Goal: Information Seeking & Learning: Learn about a topic

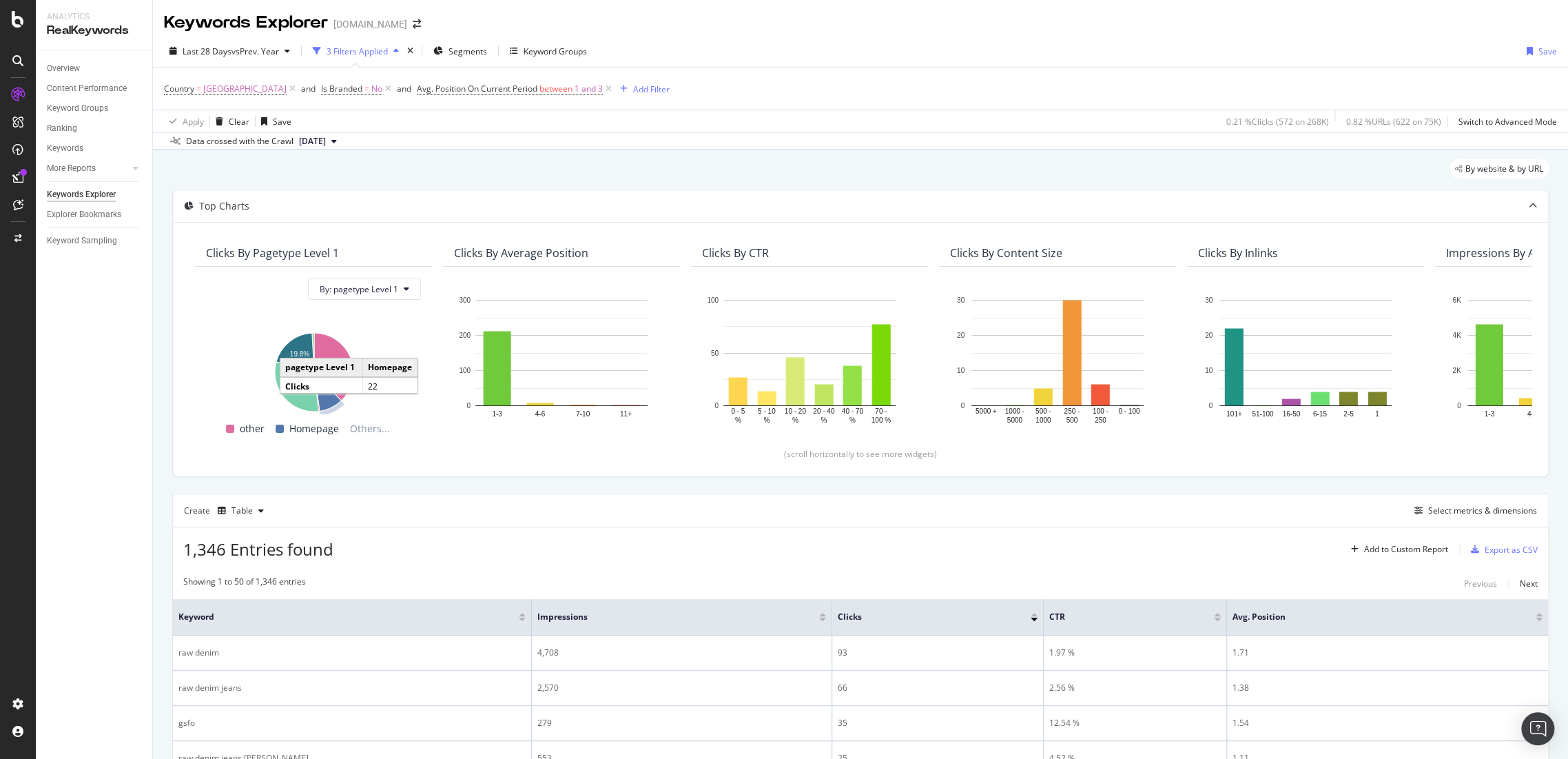
scroll to position [76, 0]
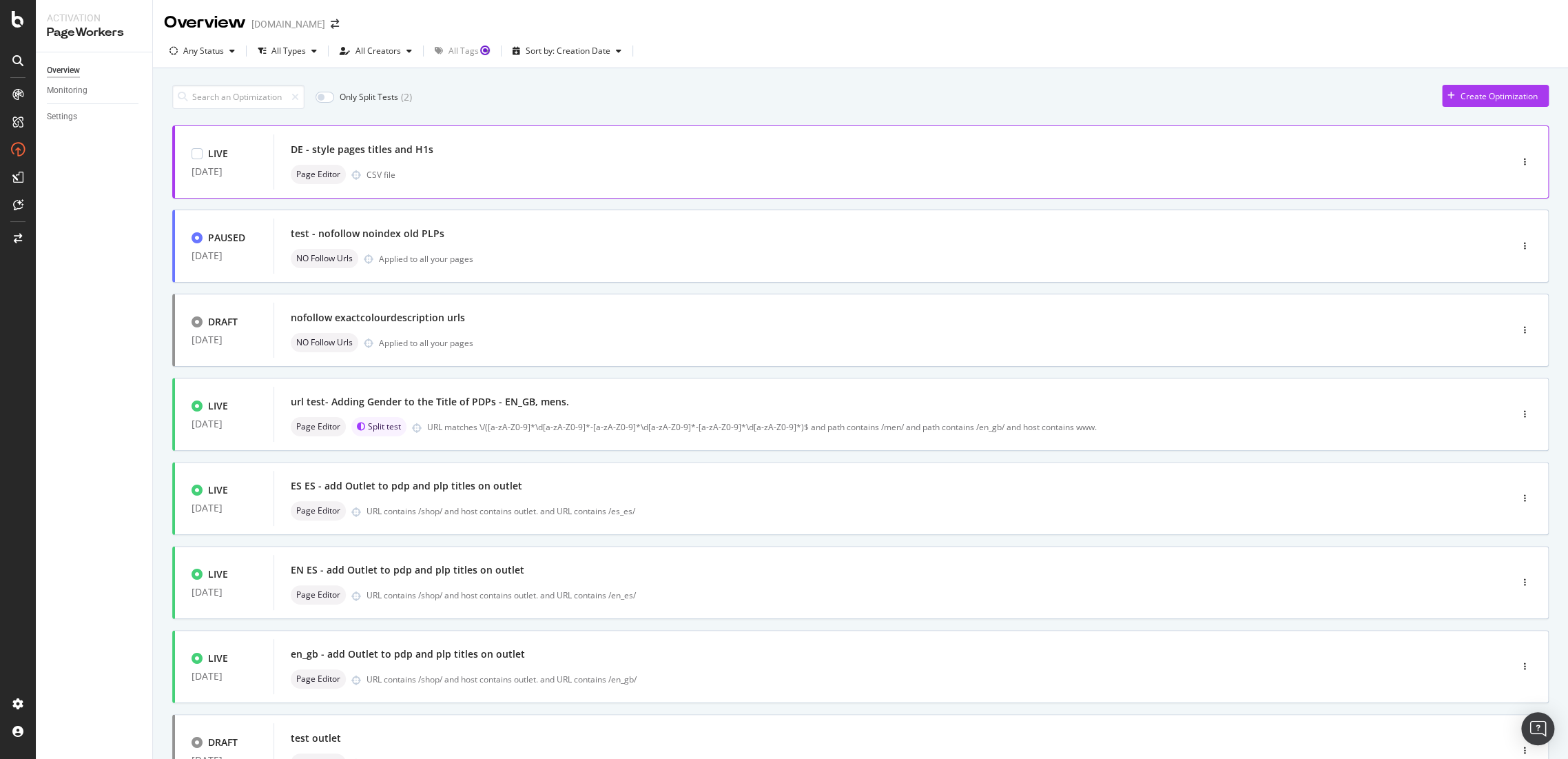
click at [369, 149] on div "DE - style pages titles and H1s" at bounding box center [361, 149] width 142 height 14
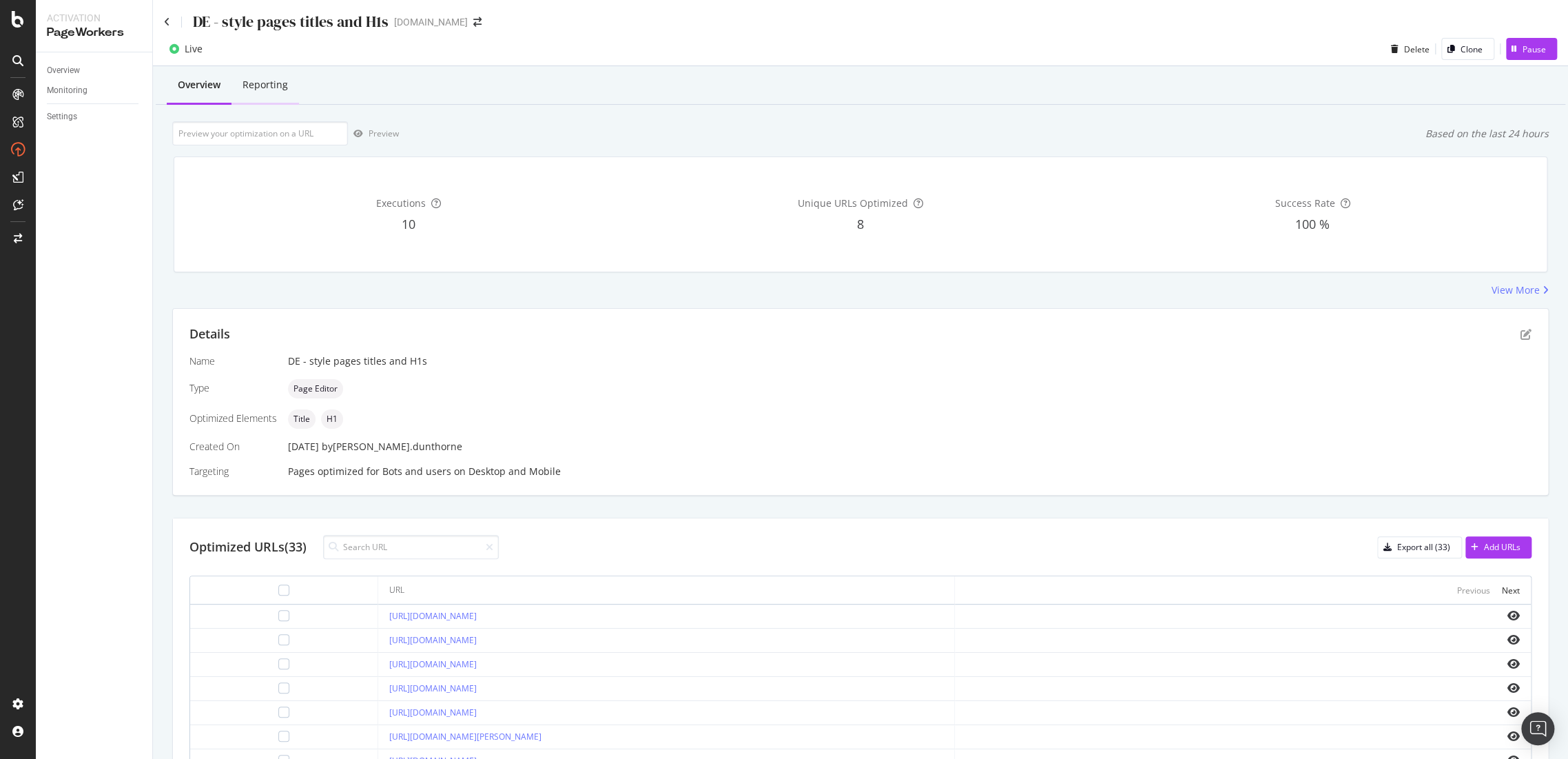
click at [274, 84] on div "Reporting" at bounding box center [265, 84] width 45 height 14
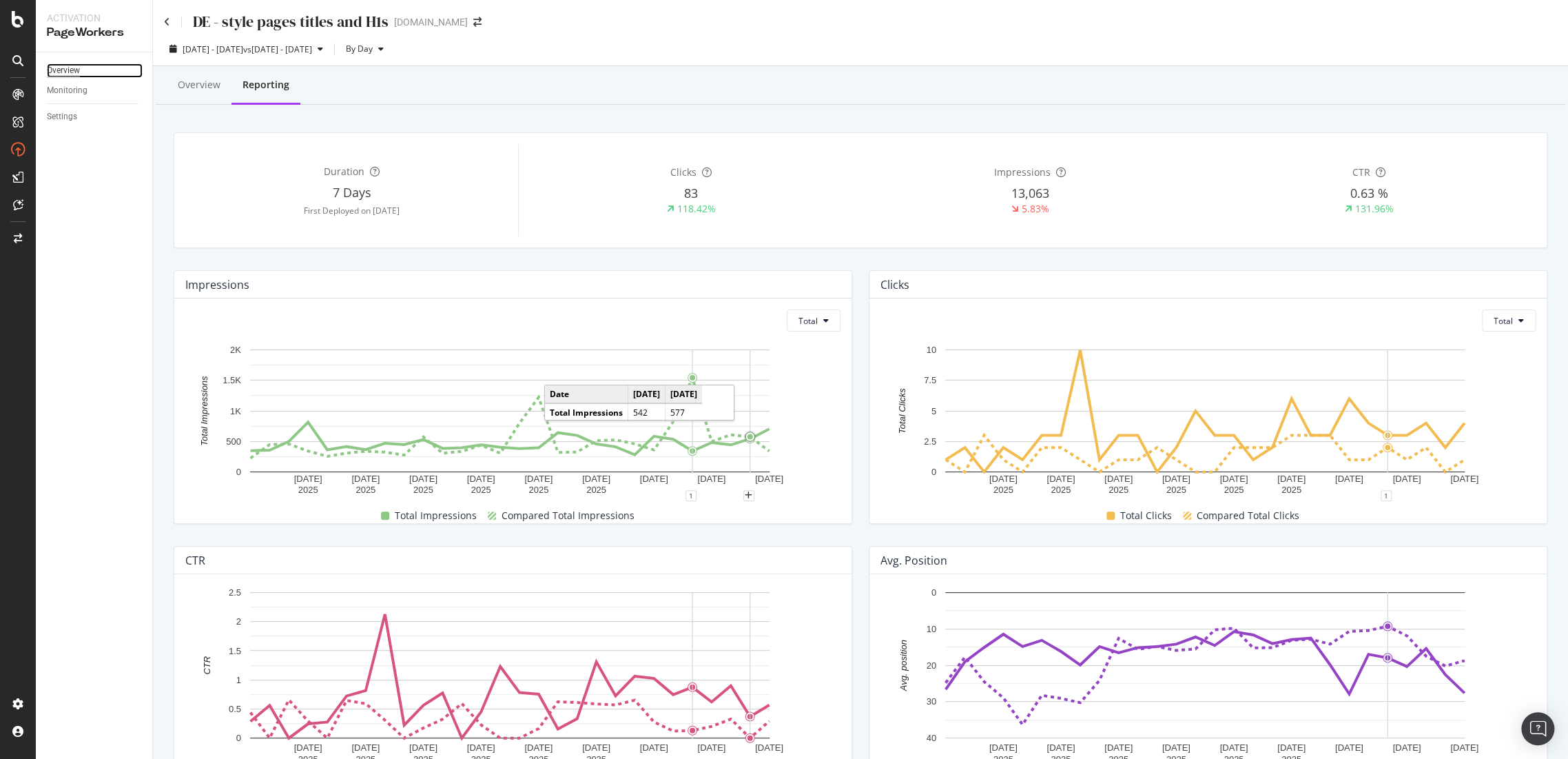
click at [62, 70] on div "Overview" at bounding box center [64, 71] width 33 height 14
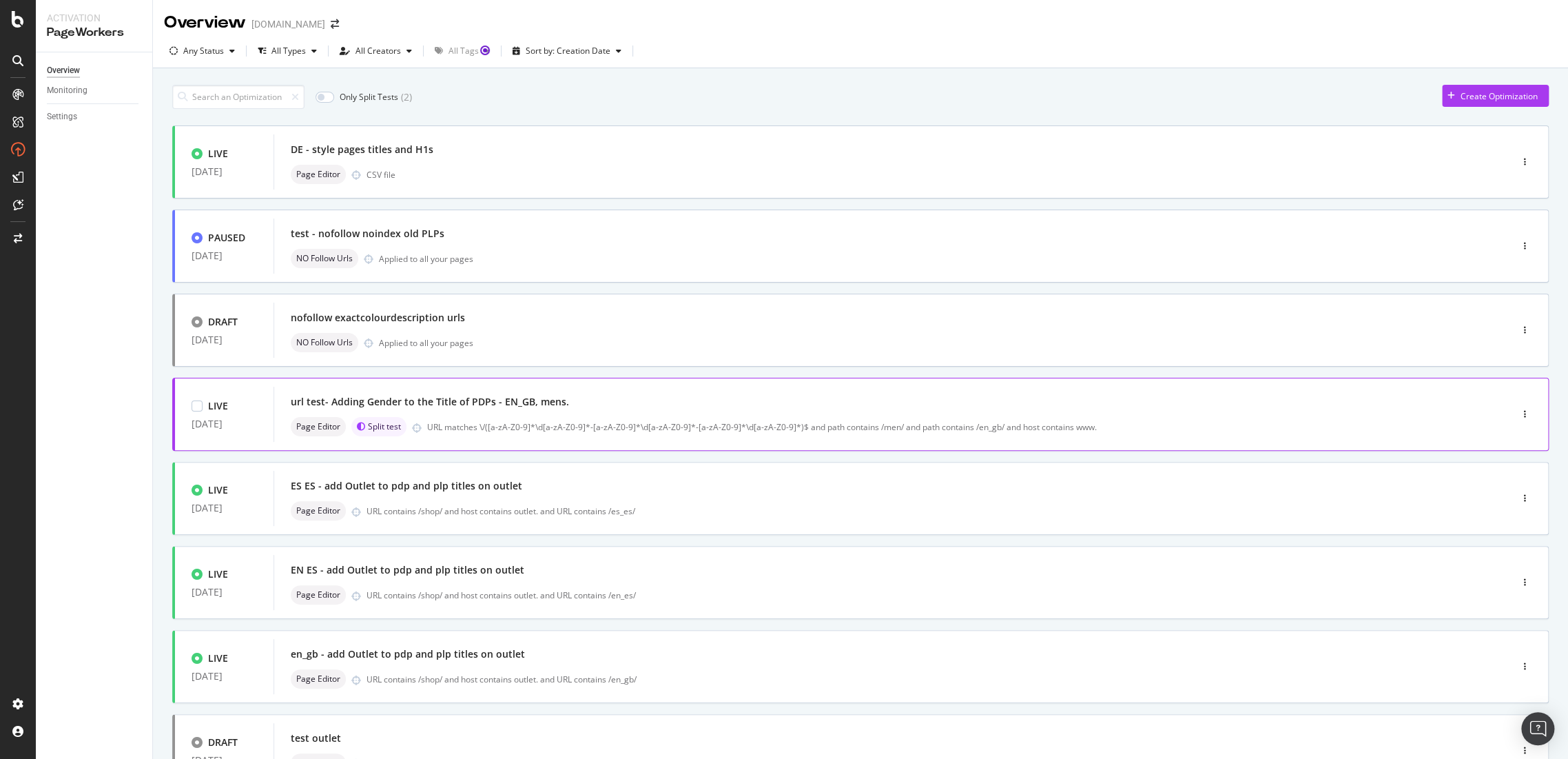
click at [414, 406] on div "url test- Adding Gender to the Title of PDPs - EN_GB, mens." at bounding box center [430, 401] width 278 height 14
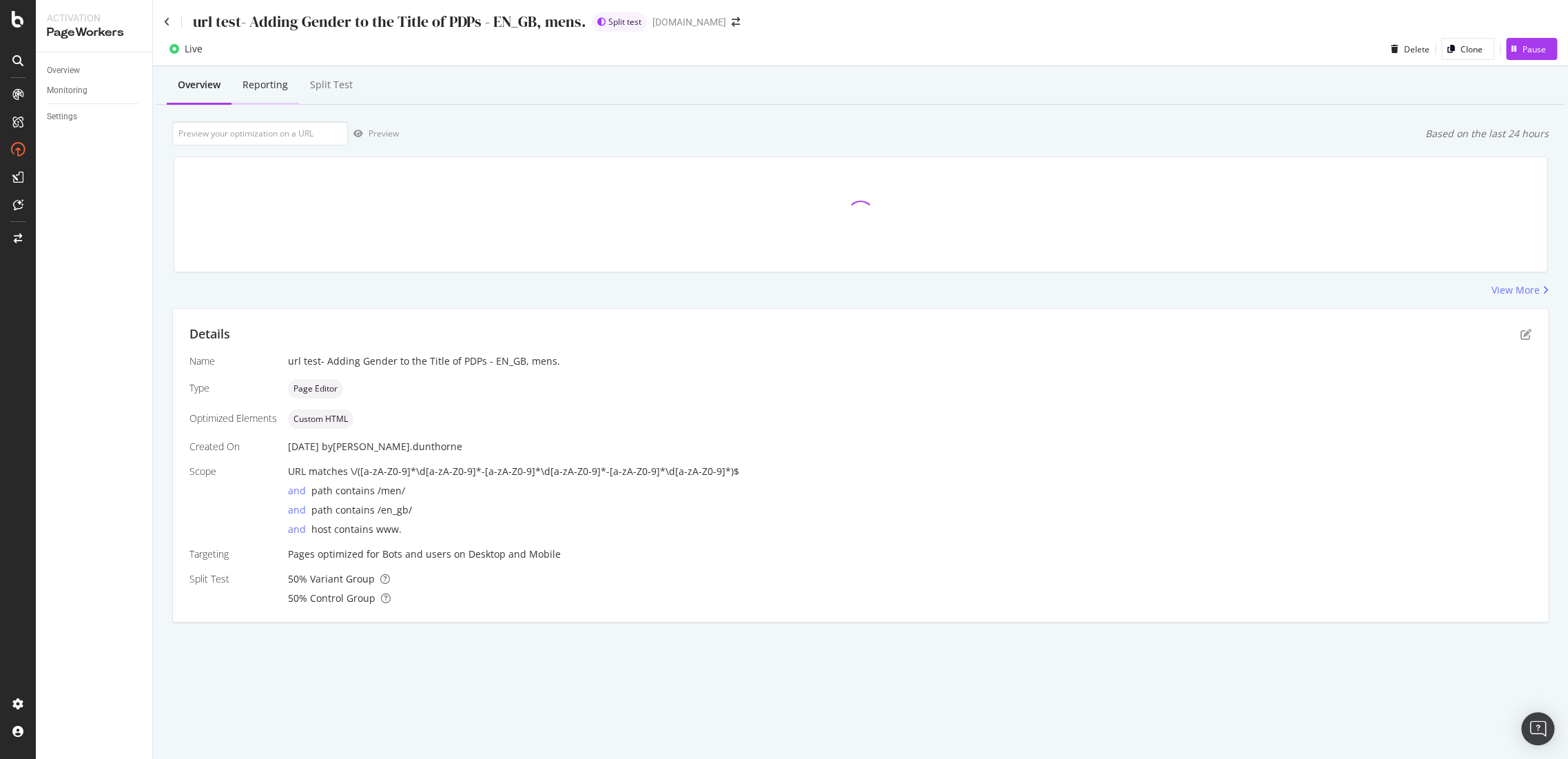
click at [270, 86] on div "Reporting" at bounding box center [265, 84] width 45 height 14
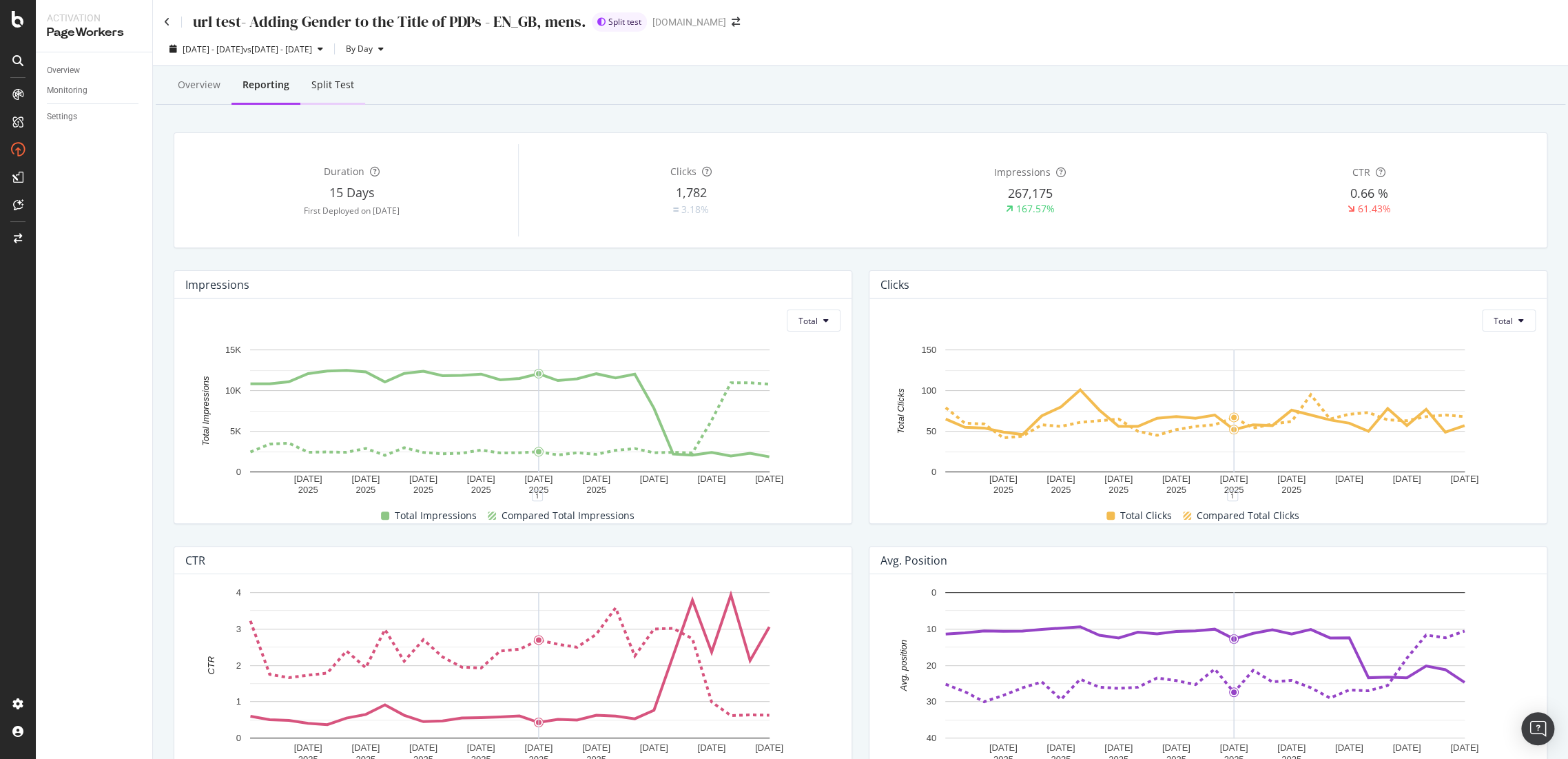
click at [342, 93] on div "Split Test" at bounding box center [333, 86] width 64 height 38
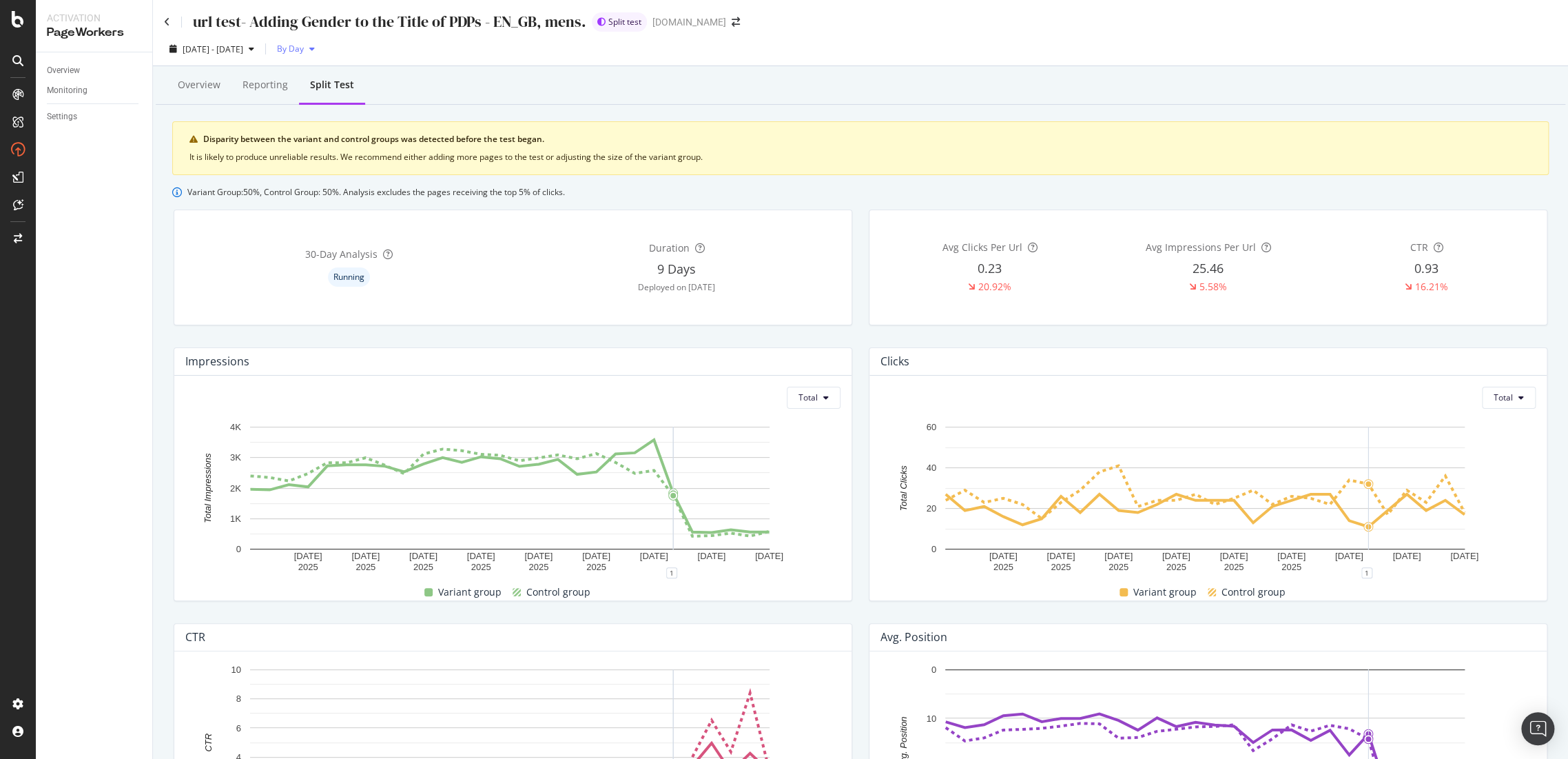
click at [304, 47] on span "By Day" at bounding box center [287, 49] width 33 height 12
click at [325, 100] on span "By Week" at bounding box center [323, 102] width 33 height 13
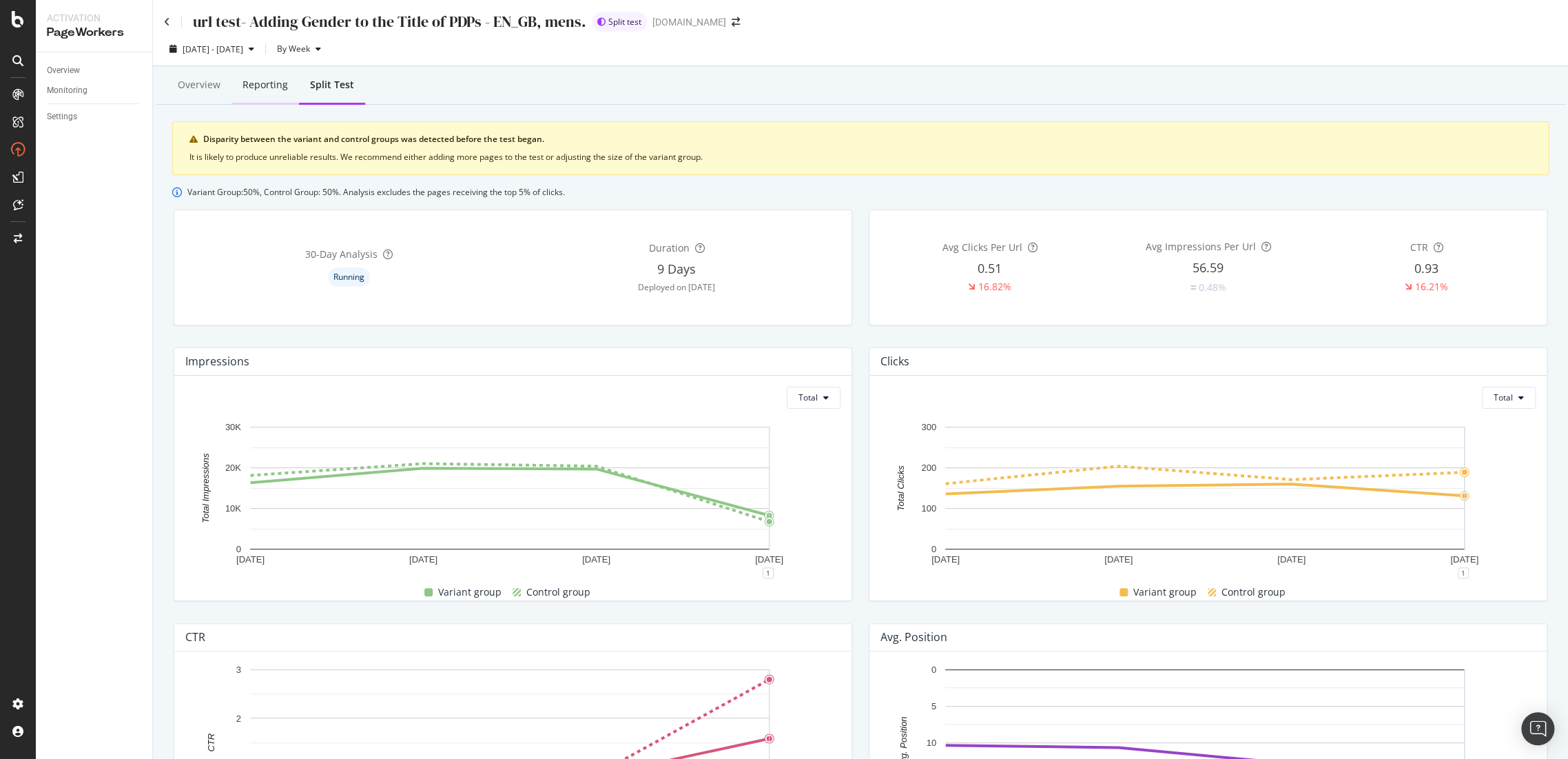
click at [278, 91] on div "Reporting" at bounding box center [265, 84] width 45 height 14
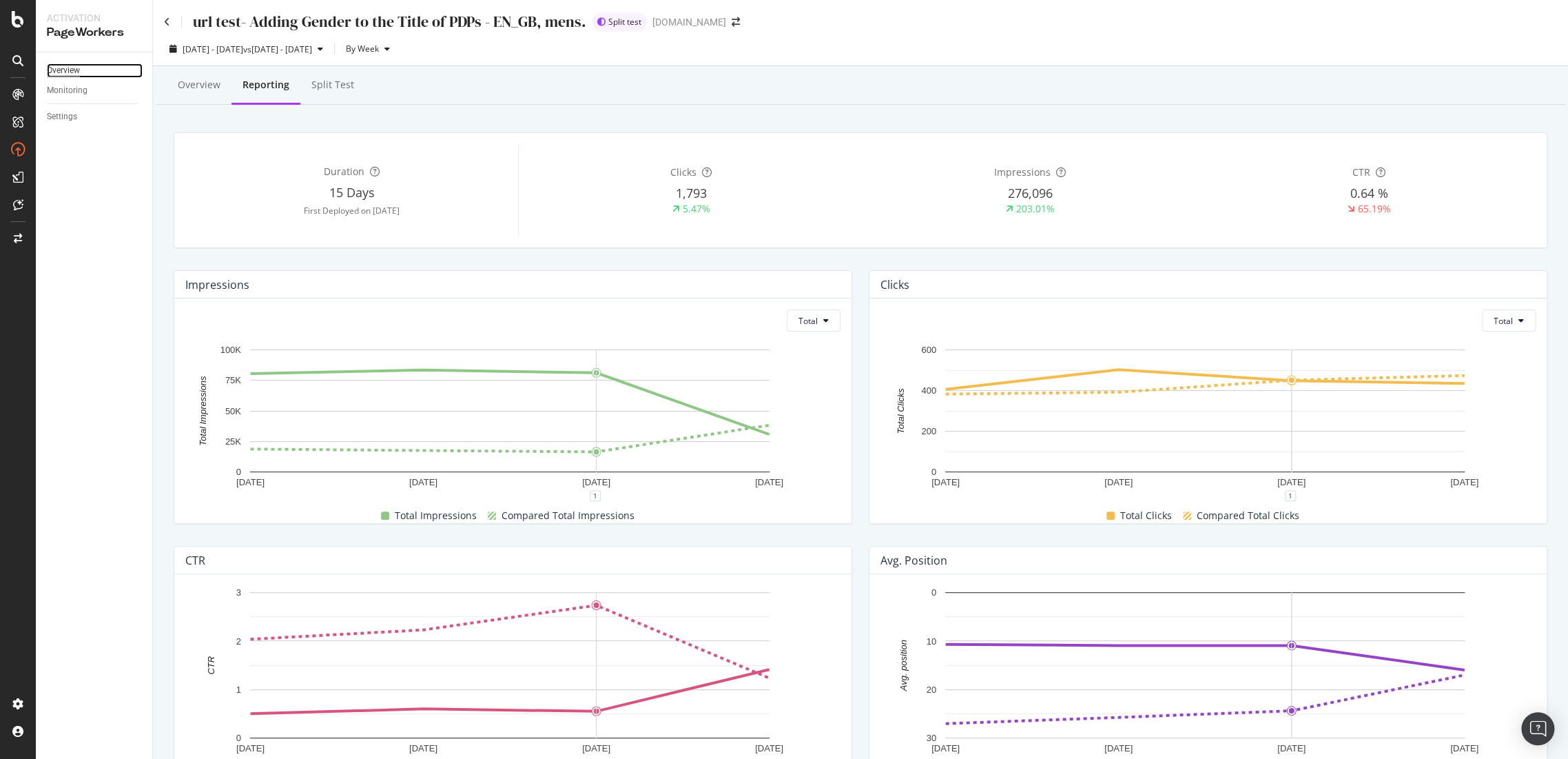
click at [72, 68] on div "Overview" at bounding box center [64, 71] width 33 height 14
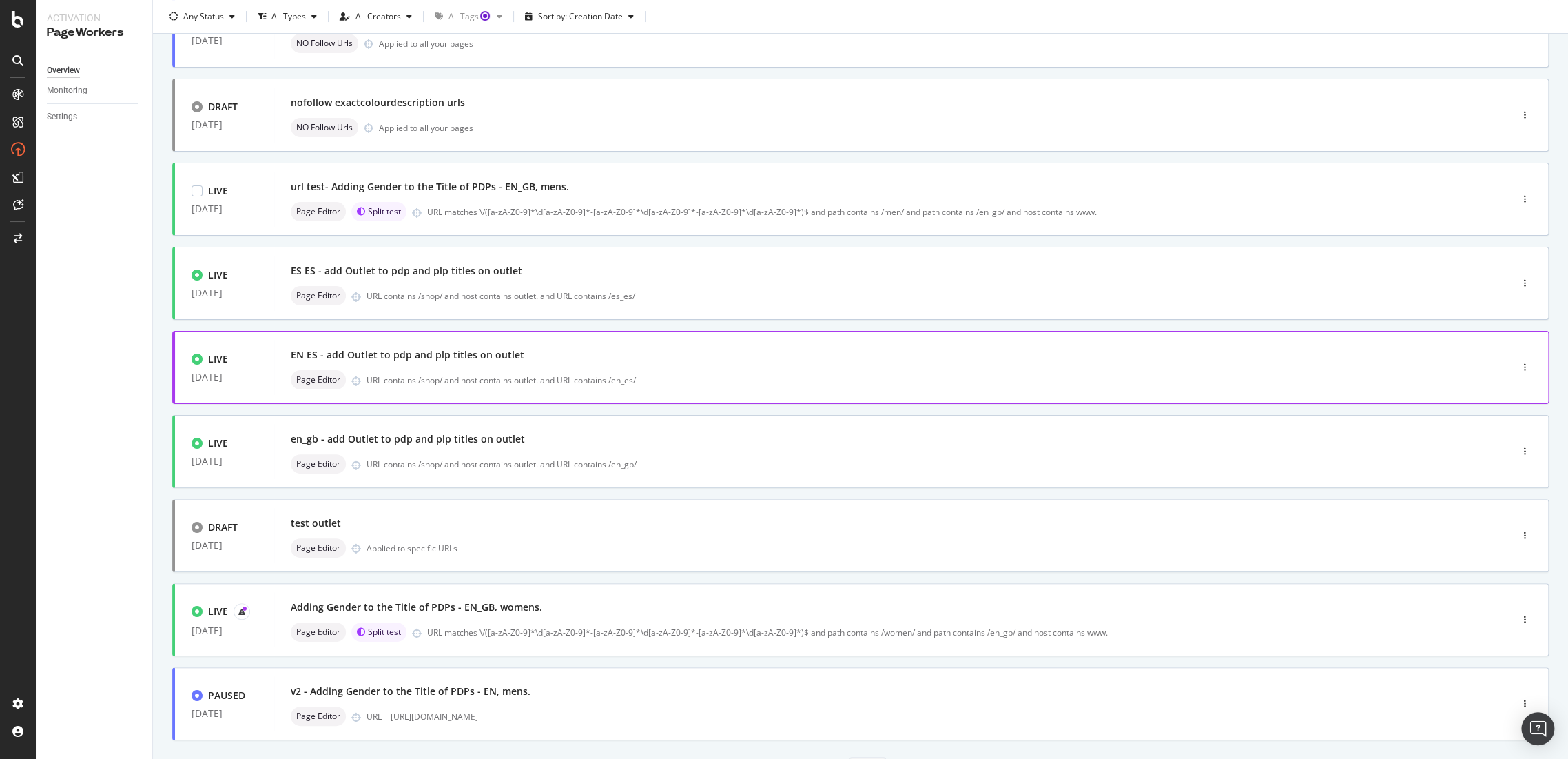
scroll to position [285, 0]
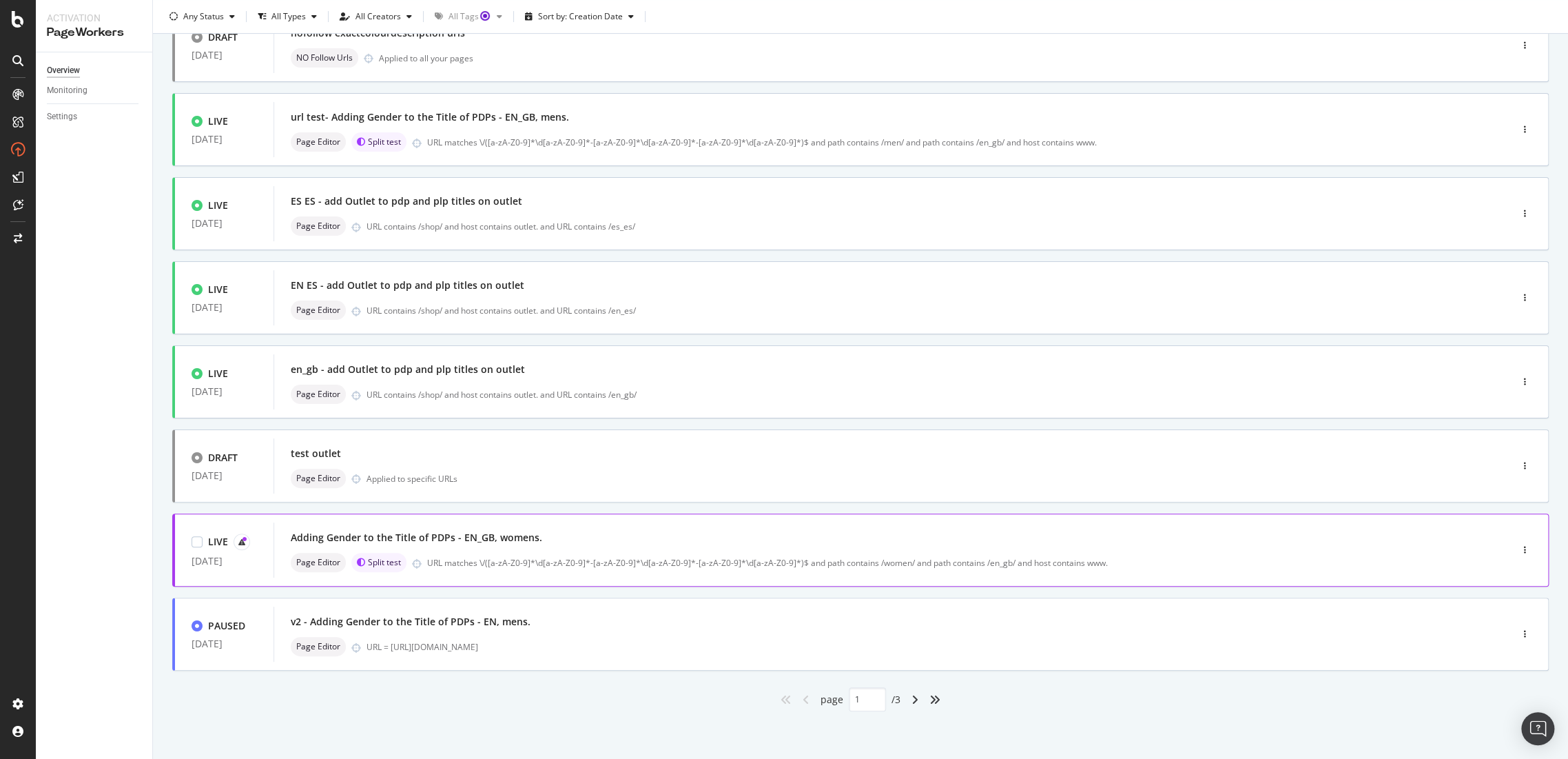
click at [467, 543] on div "Adding Gender to the Title of PDPs - EN_GB, womens." at bounding box center [416, 537] width 251 height 14
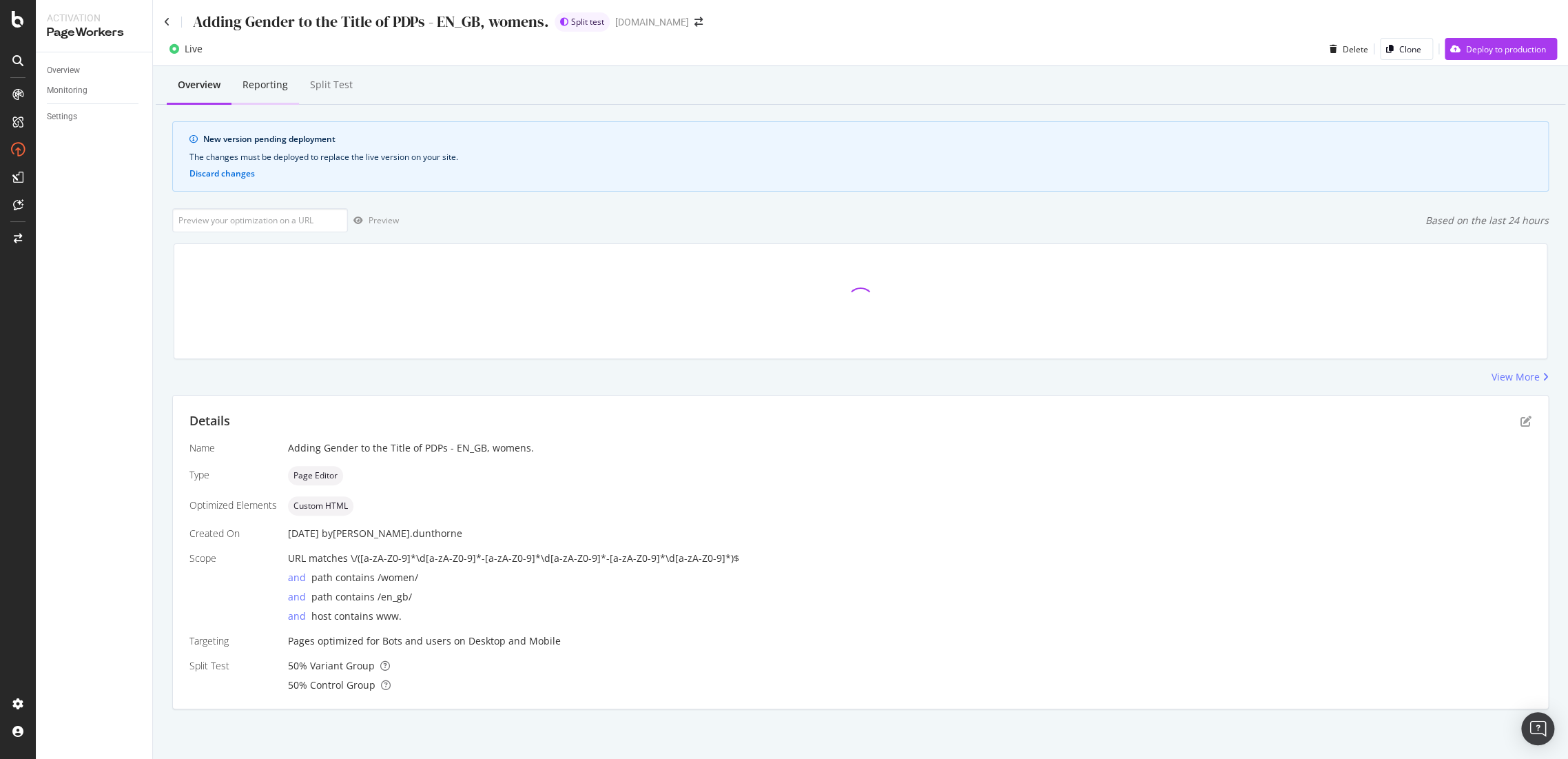
click at [278, 94] on div "Reporting" at bounding box center [265, 86] width 68 height 38
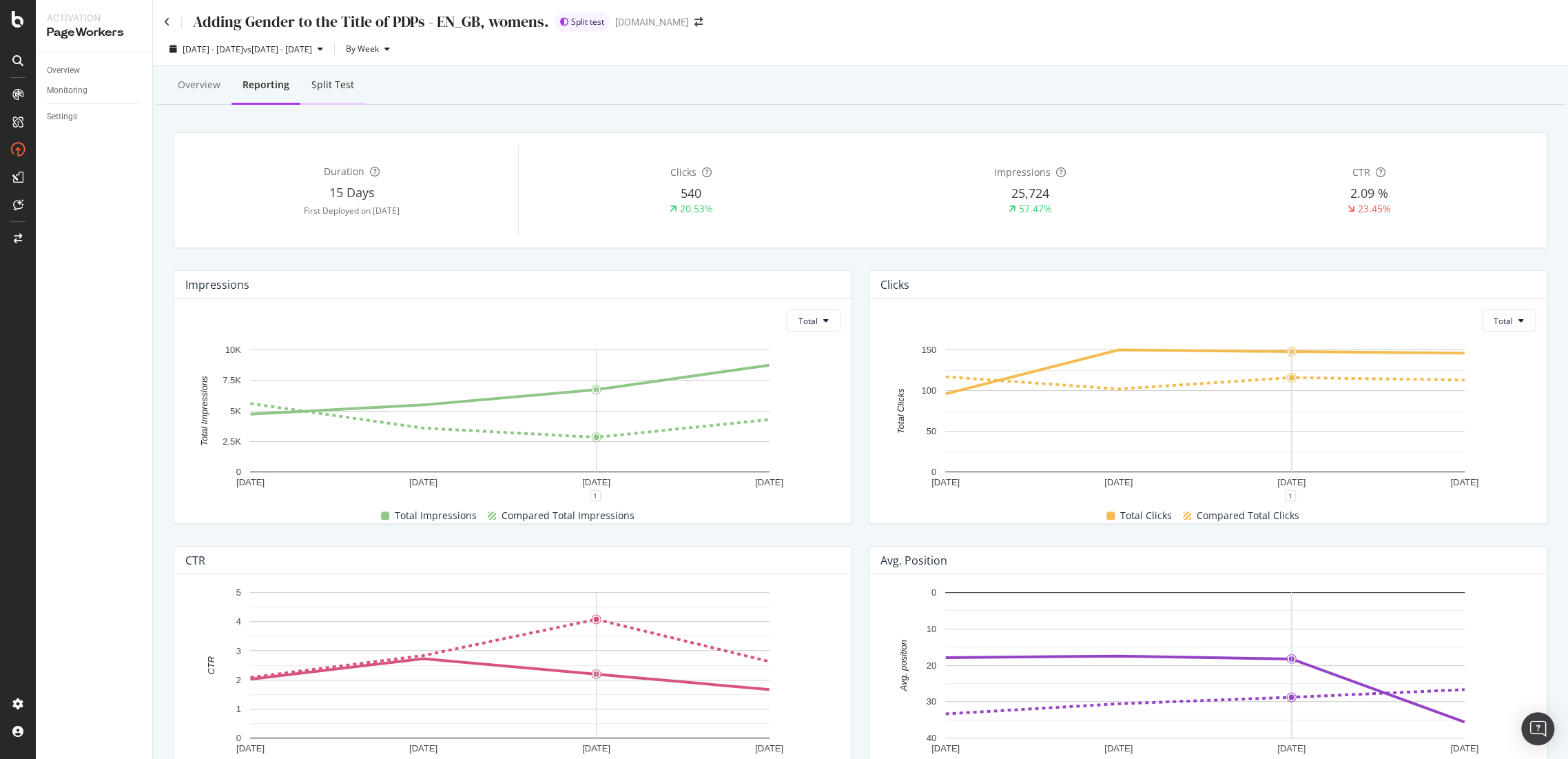
click at [320, 90] on div "Split Test" at bounding box center [333, 84] width 43 height 14
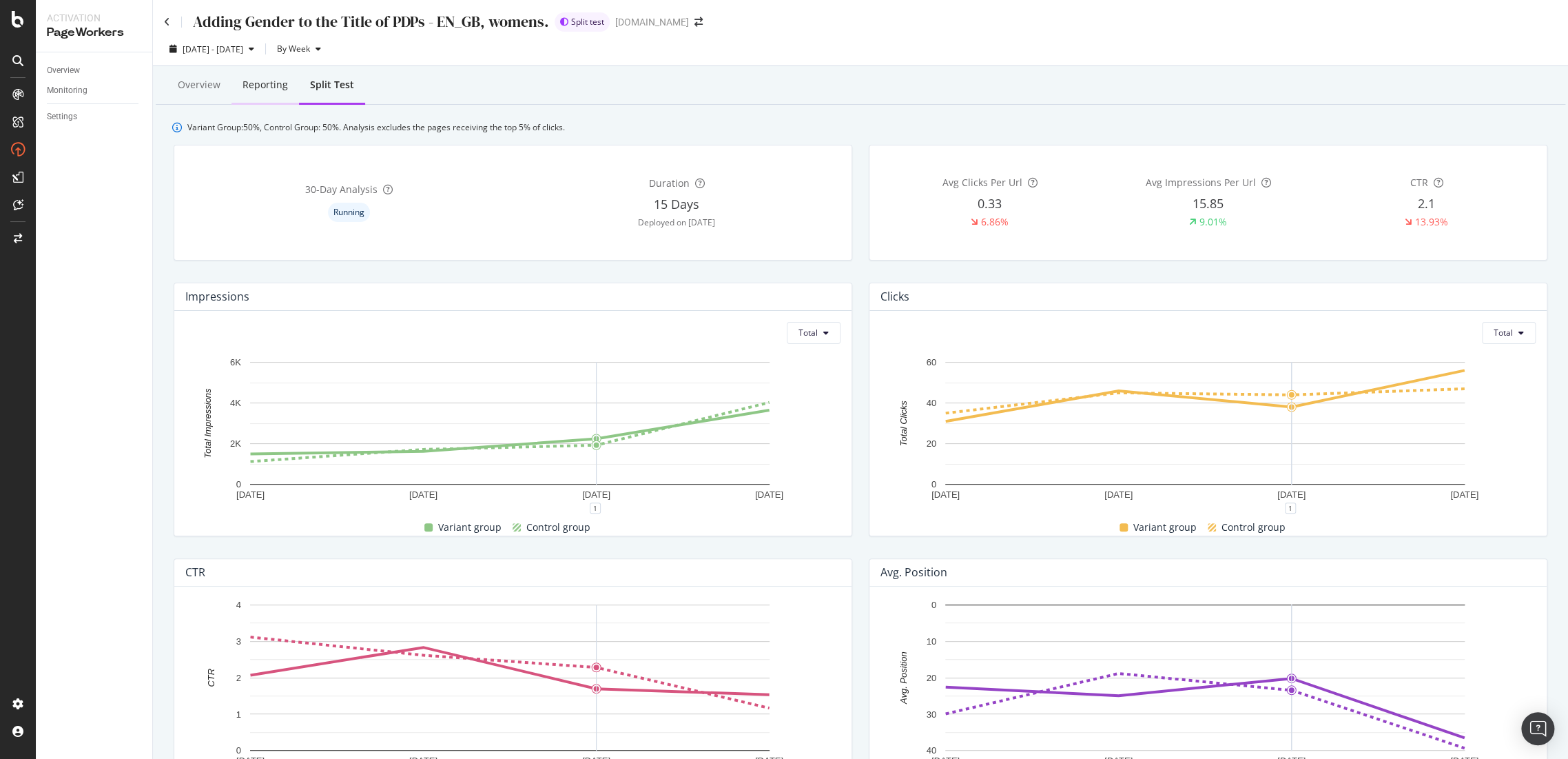
click at [278, 83] on div "Reporting" at bounding box center [265, 84] width 45 height 14
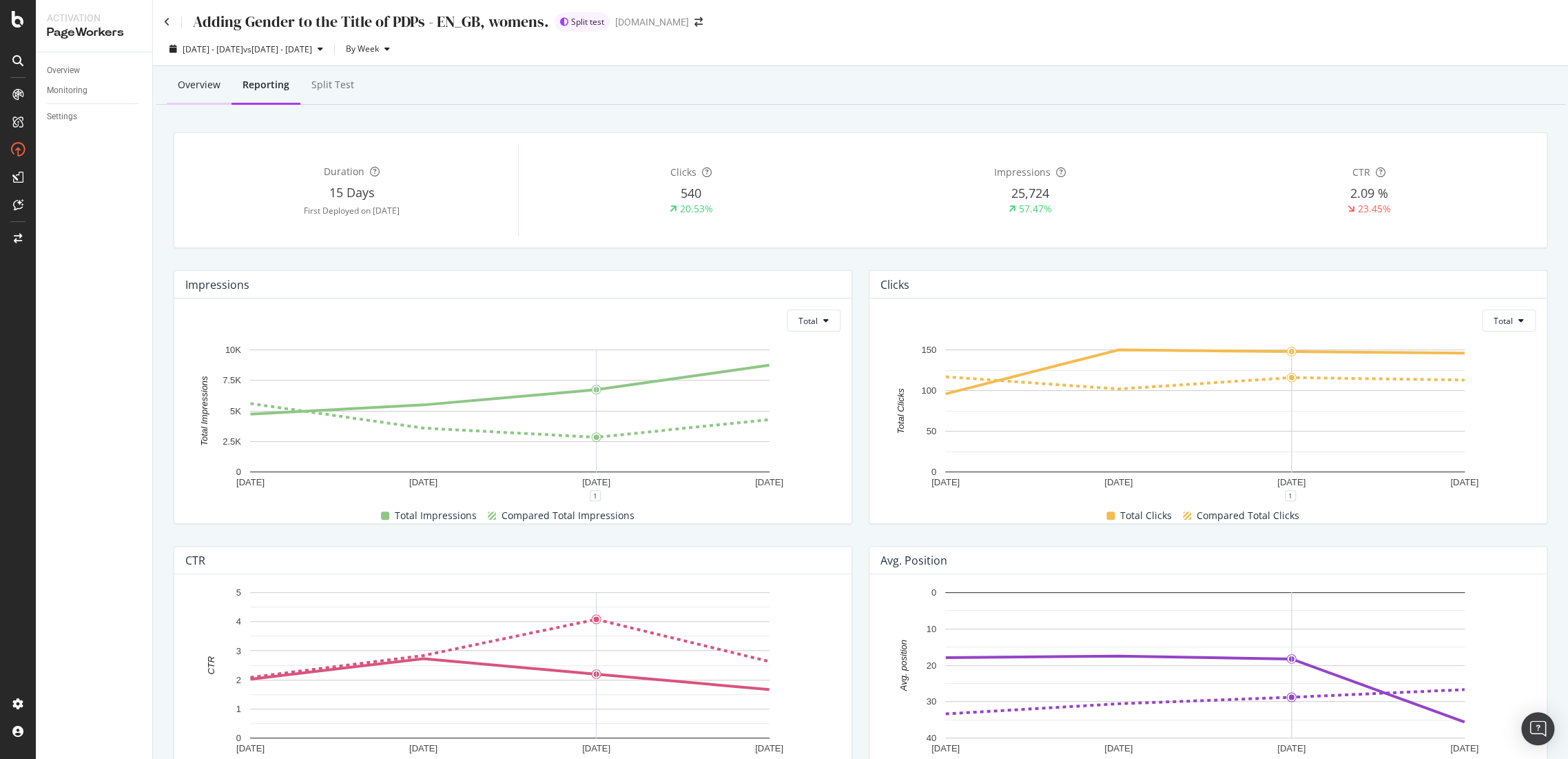
click at [201, 88] on div "Overview" at bounding box center [199, 84] width 43 height 14
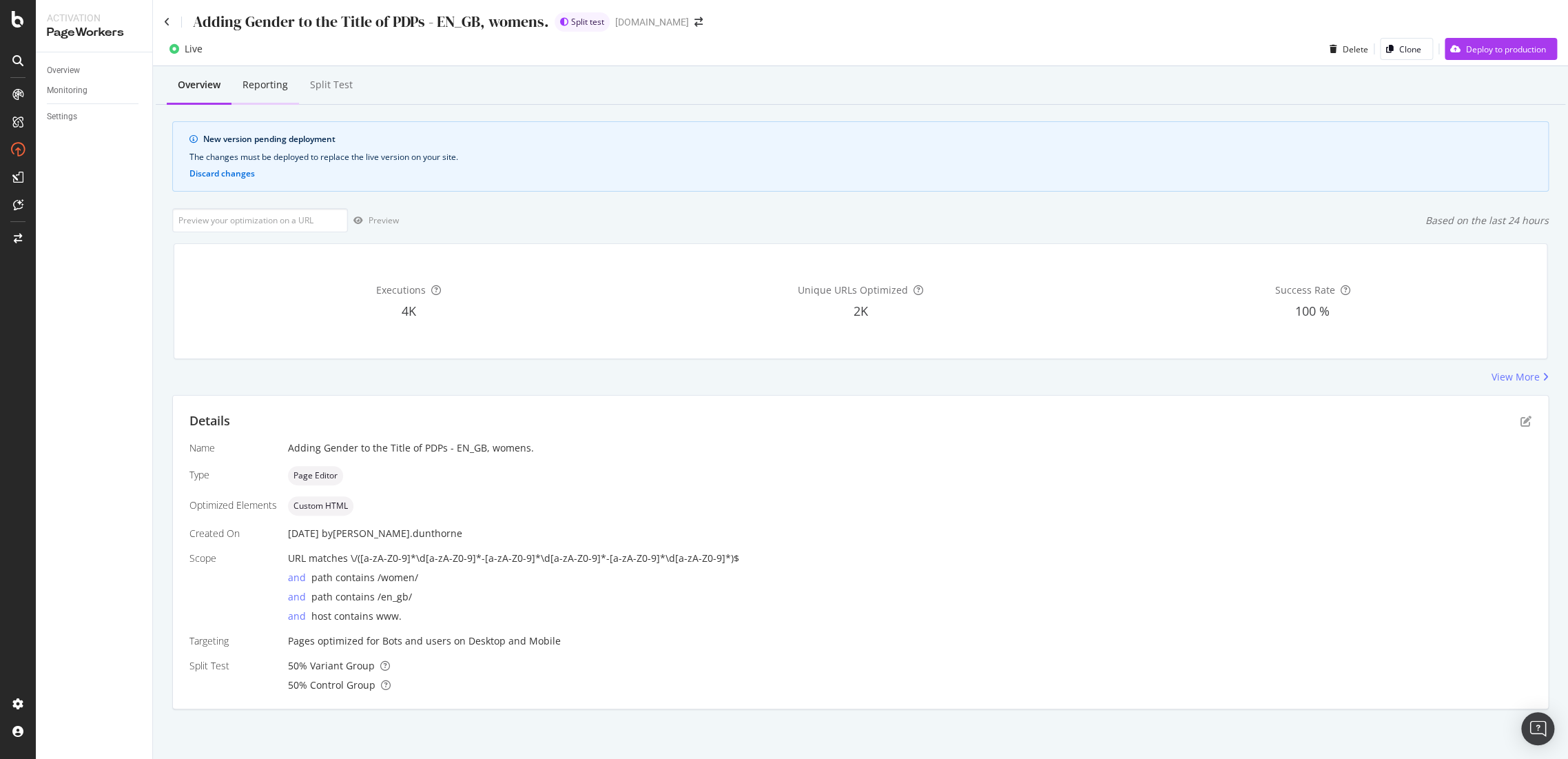
click at [265, 88] on div "Reporting" at bounding box center [265, 84] width 45 height 14
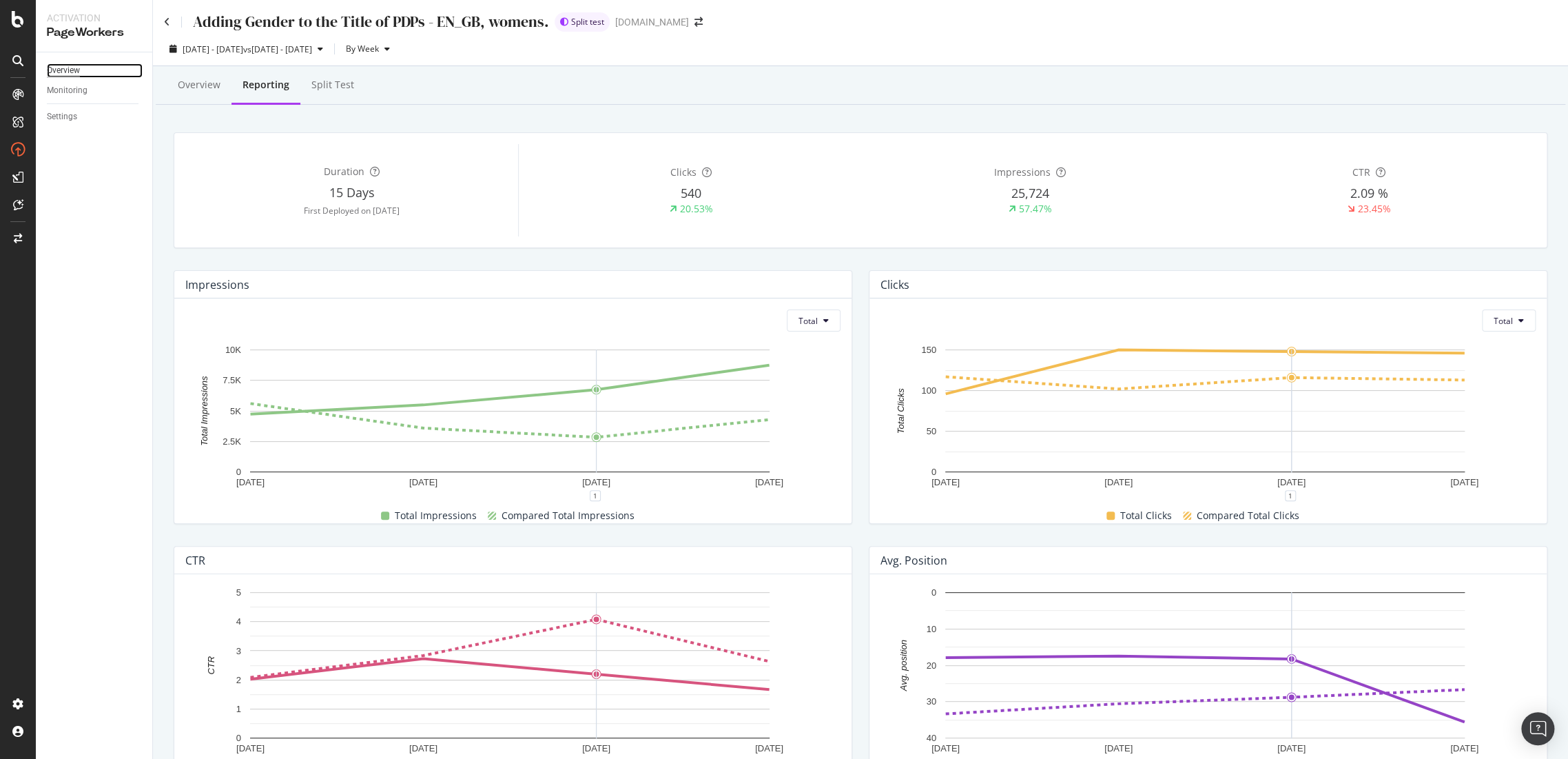
click at [73, 67] on div "Overview" at bounding box center [64, 71] width 33 height 14
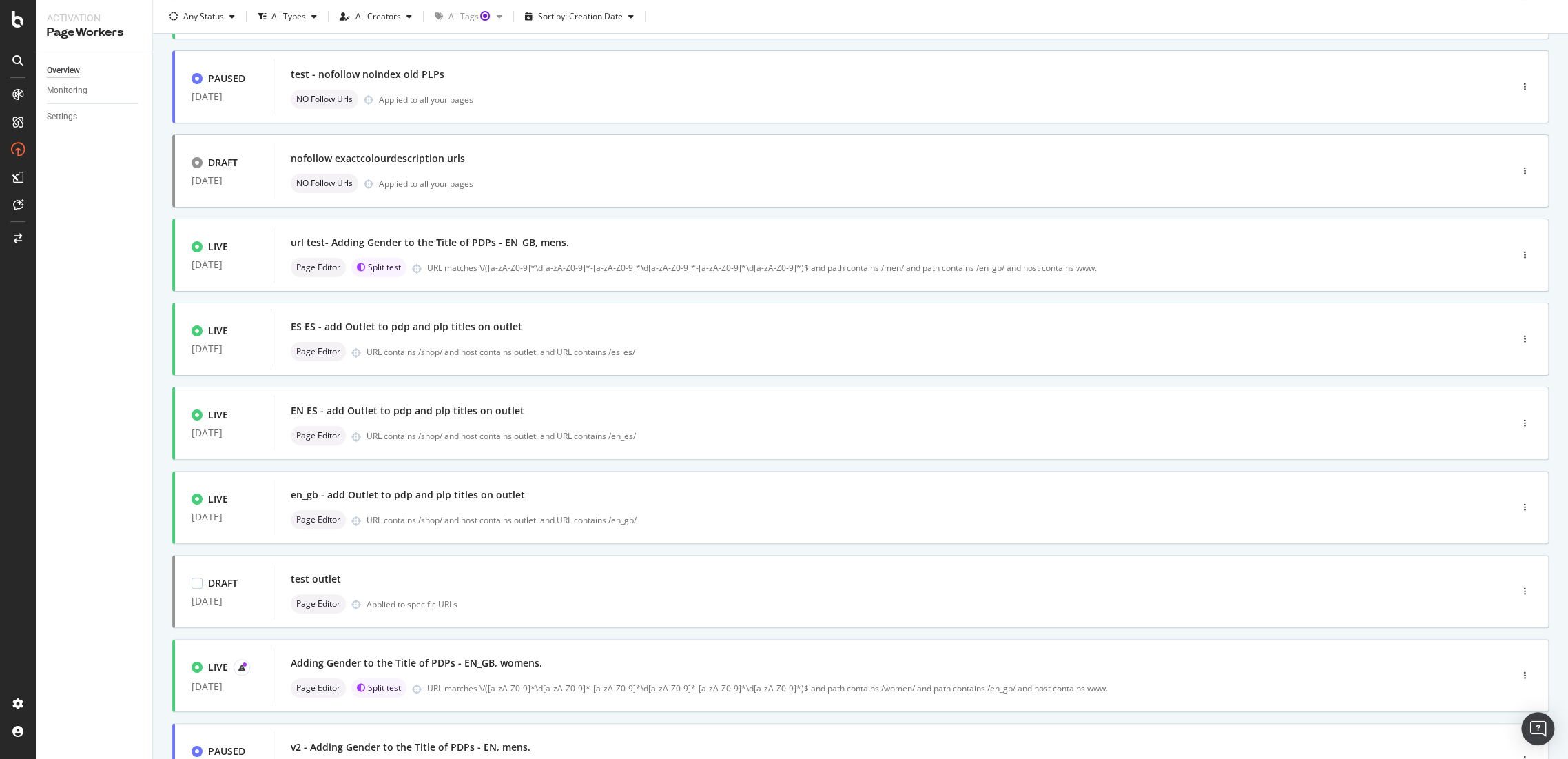
scroll to position [285, 0]
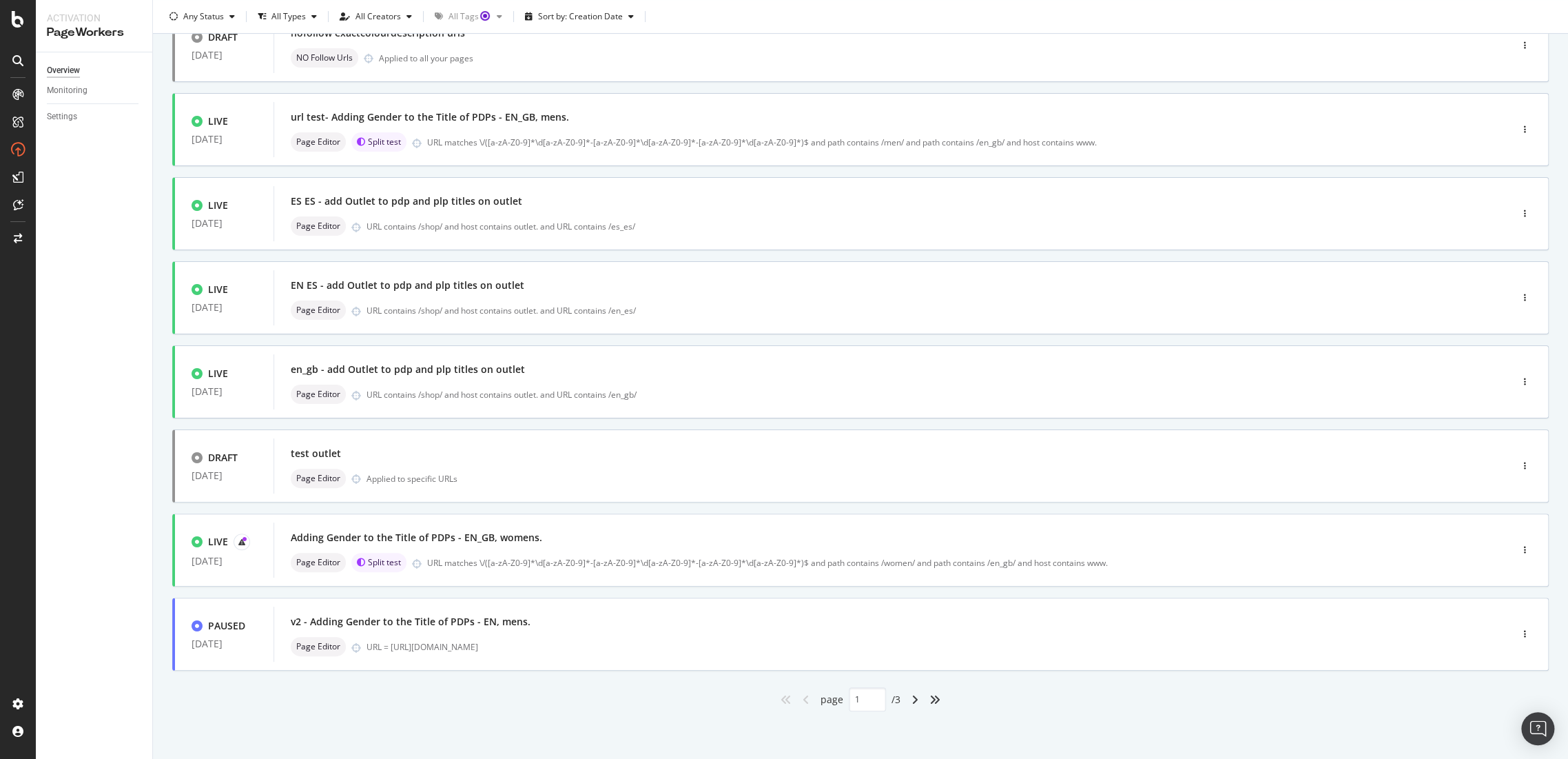
click at [916, 699] on div "angle-right" at bounding box center [915, 699] width 18 height 22
type input "2"
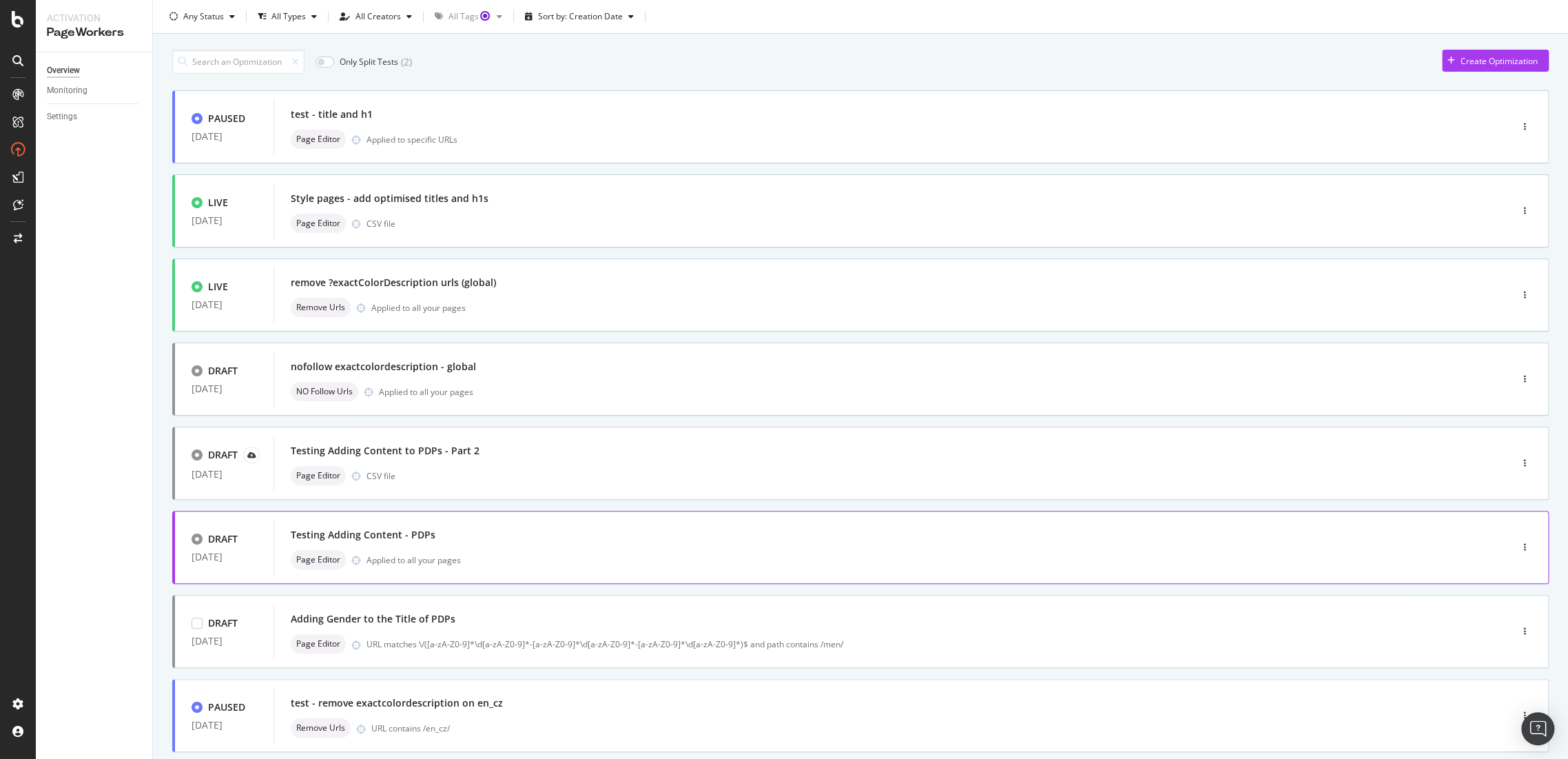
scroll to position [0, 0]
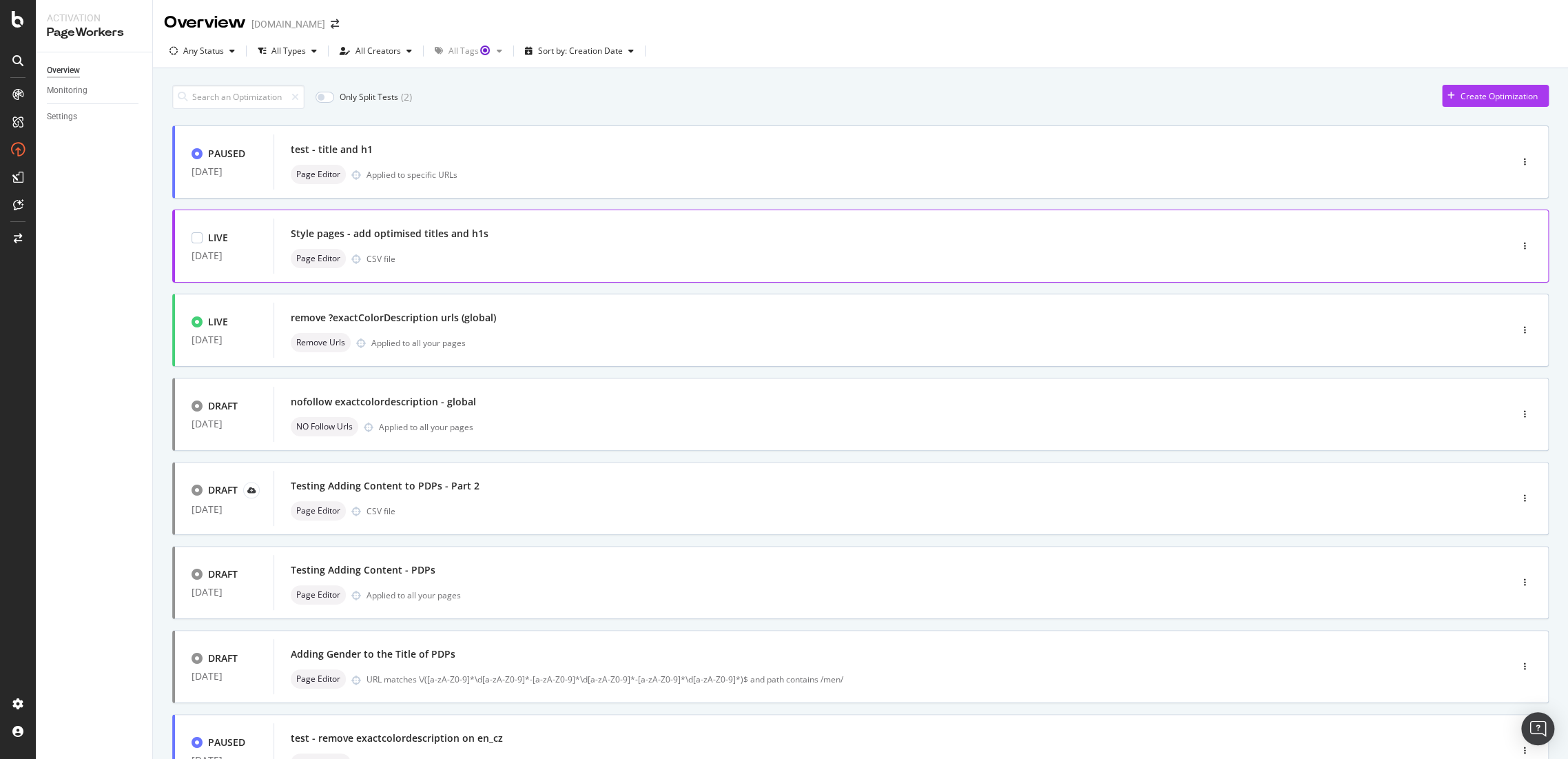
click at [445, 235] on div "Style pages - add optimised titles and h1s" at bounding box center [389, 233] width 198 height 14
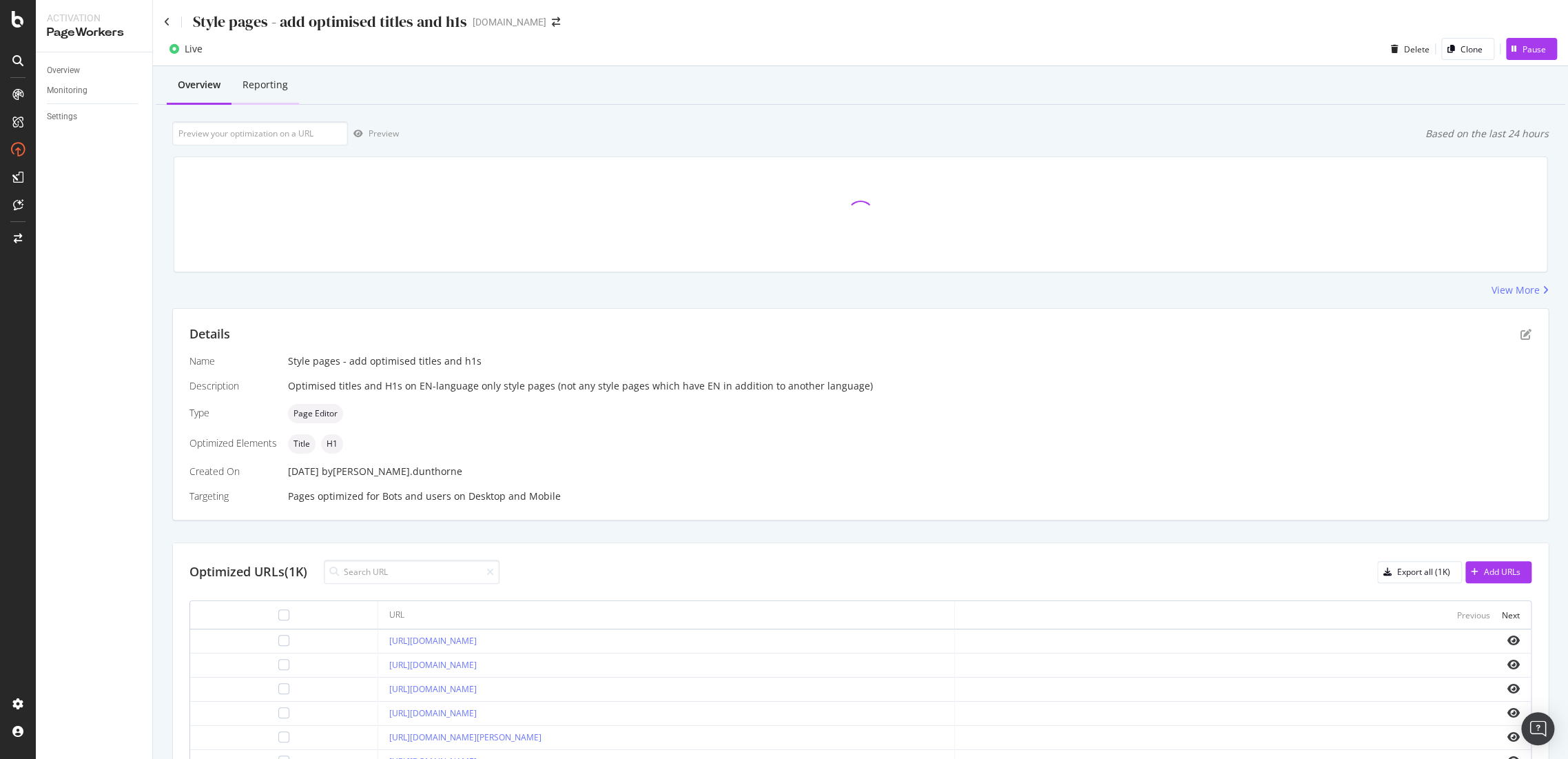
click at [259, 81] on div "Reporting" at bounding box center [265, 84] width 45 height 14
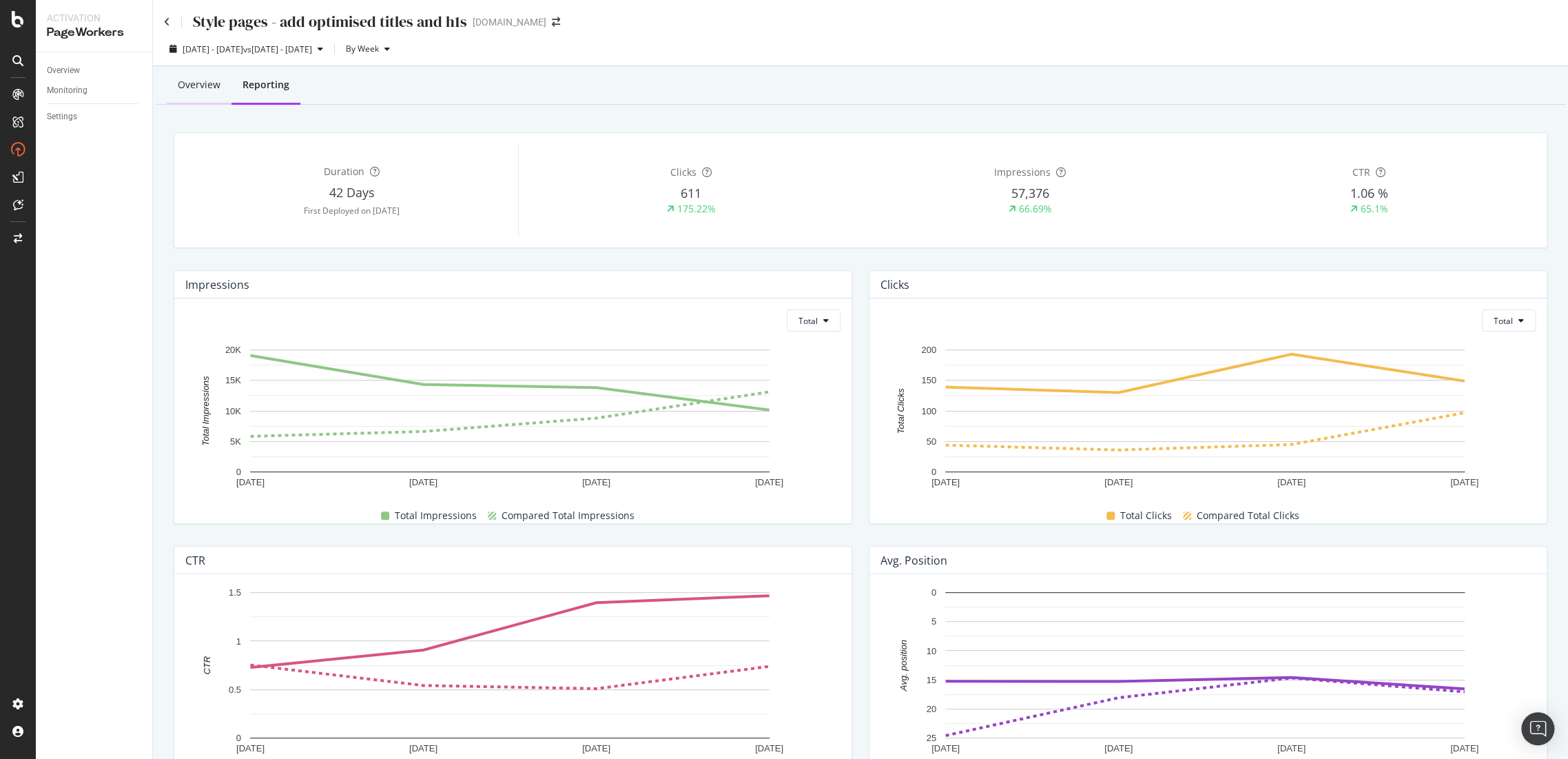
click at [183, 91] on div "Overview" at bounding box center [199, 84] width 43 height 14
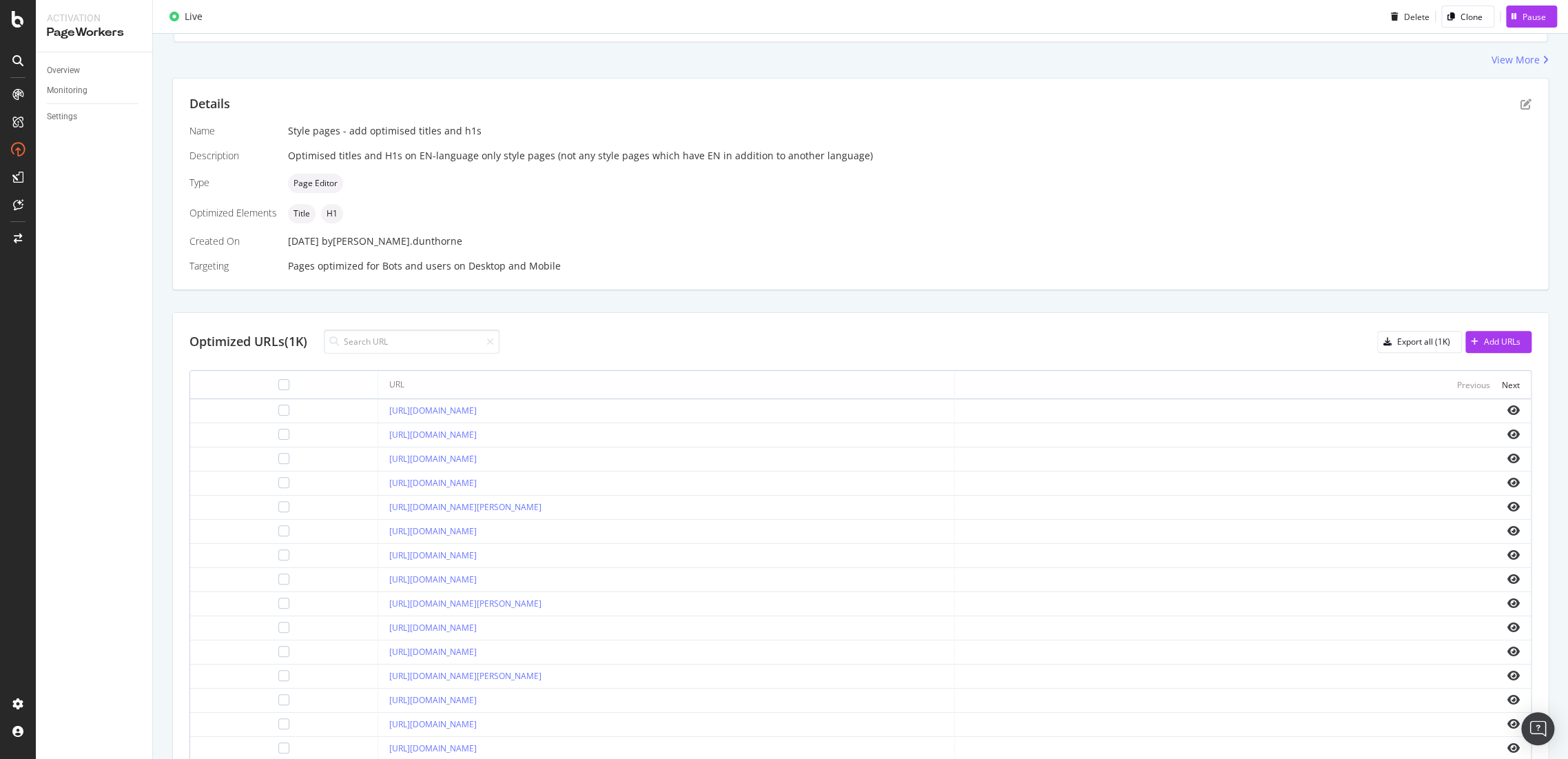
scroll to position [296, 0]
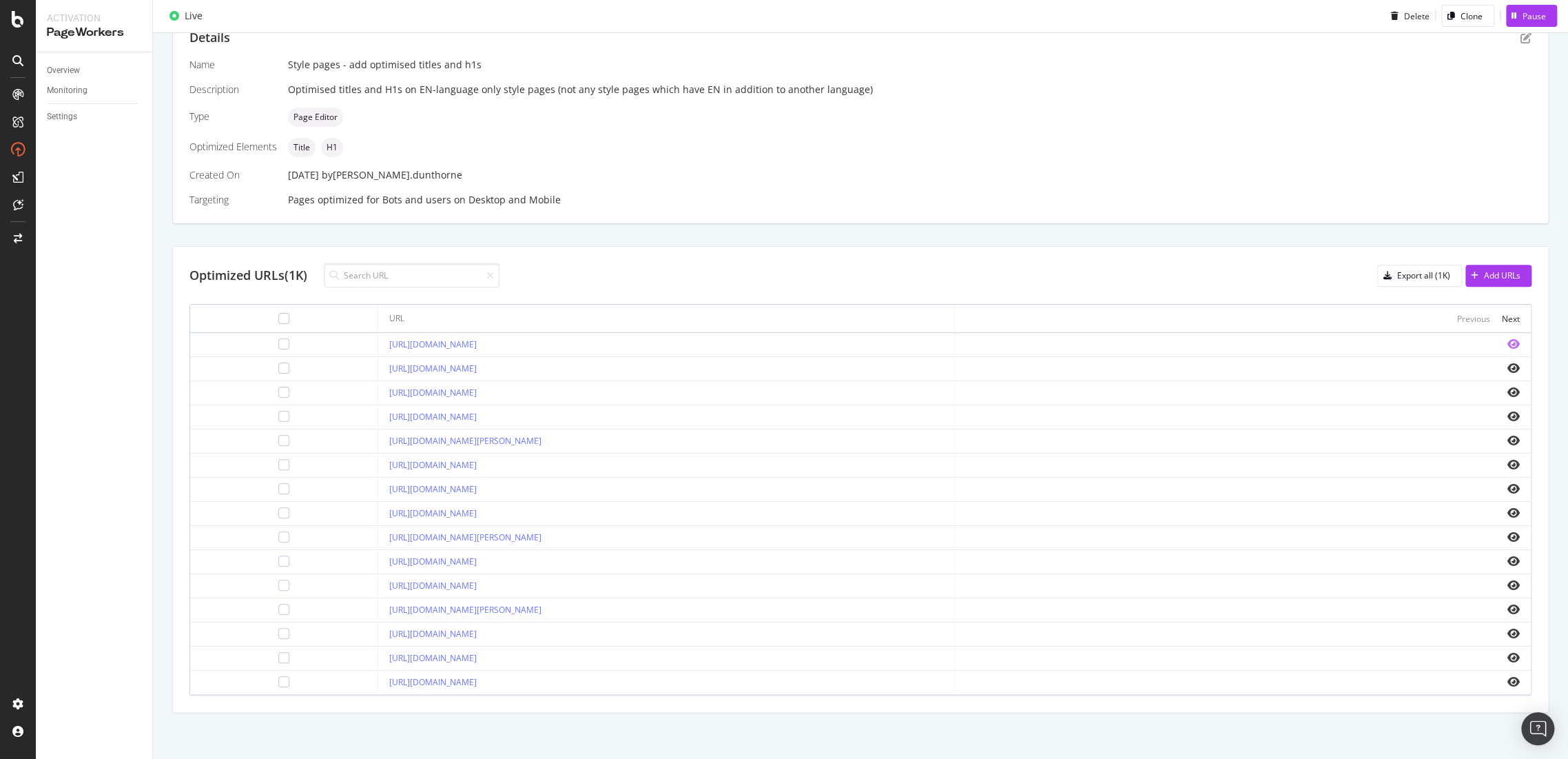
click at [1508, 347] on icon "eye" at bounding box center [1514, 344] width 13 height 11
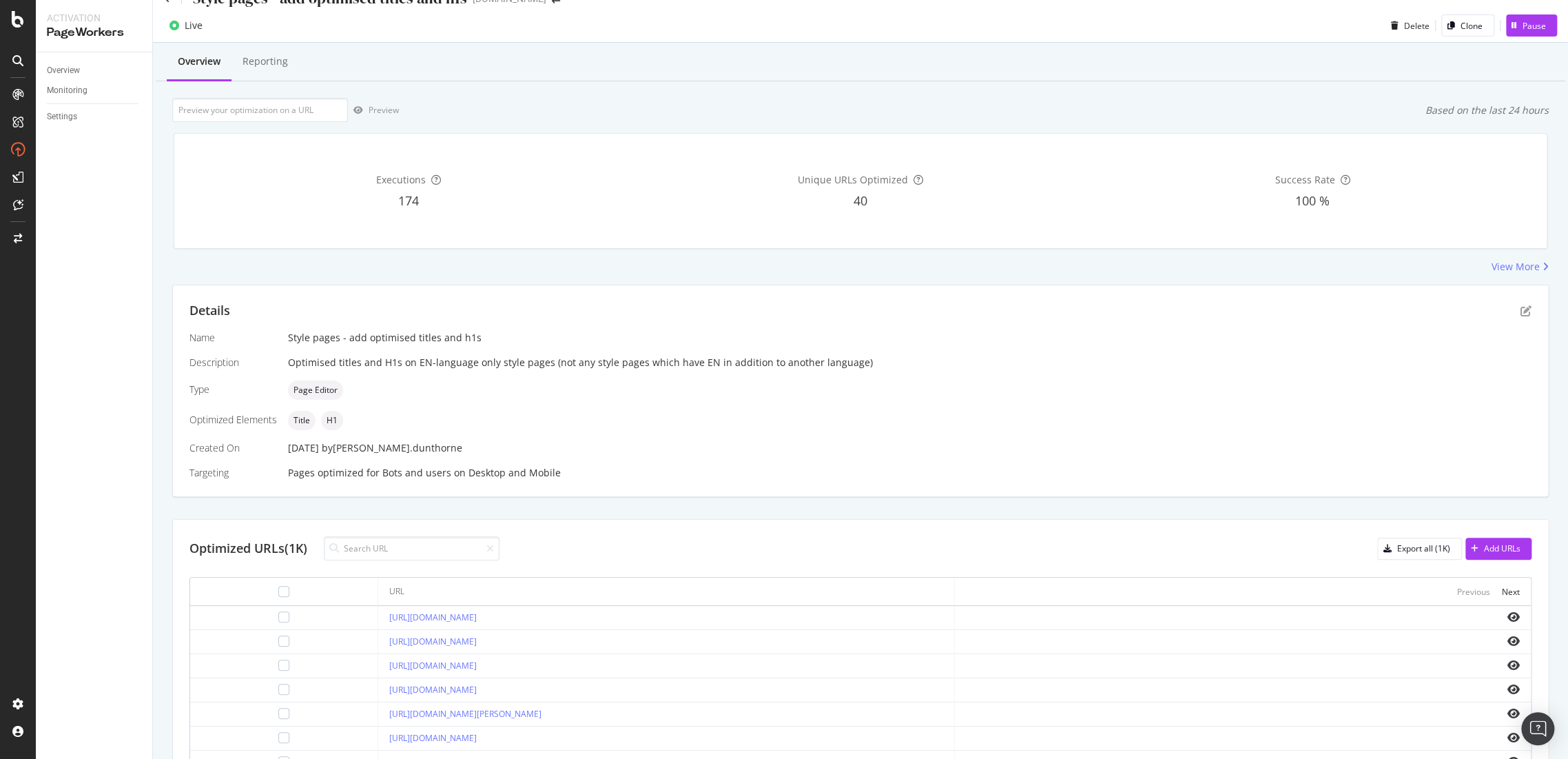
scroll to position [0, 0]
